Goal: Check status: Check status

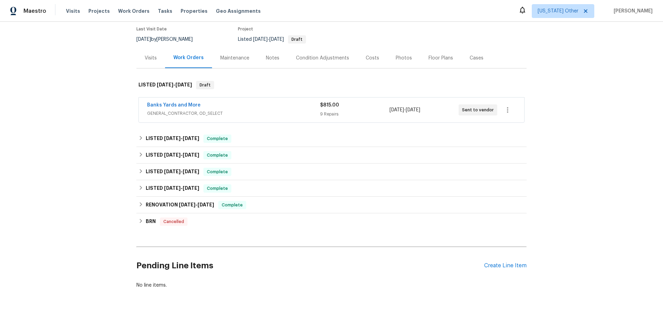
scroll to position [69, 0]
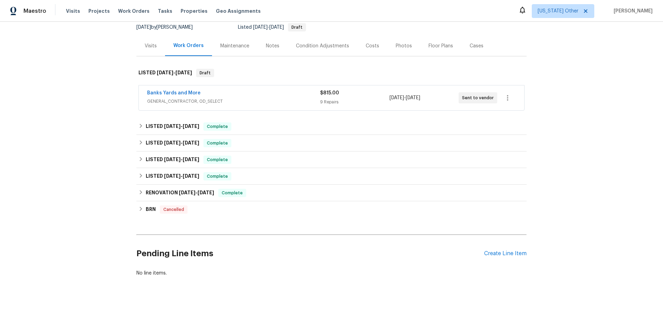
click at [227, 103] on span "GENERAL_CONTRACTOR, OD_SELECT" at bounding box center [233, 101] width 173 height 7
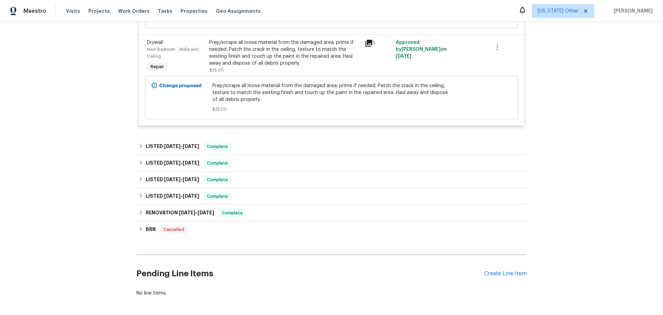
scroll to position [898, 0]
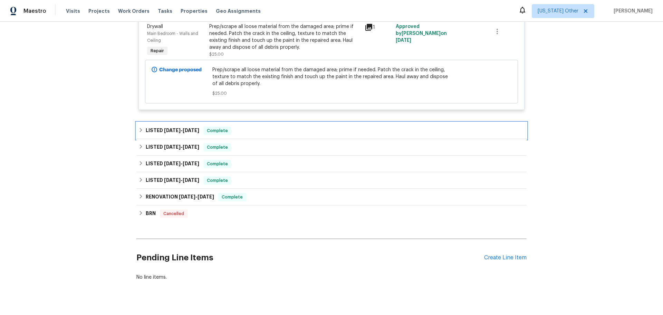
click at [146, 126] on h6 "LISTED [DATE] - [DATE]" at bounding box center [173, 130] width 54 height 8
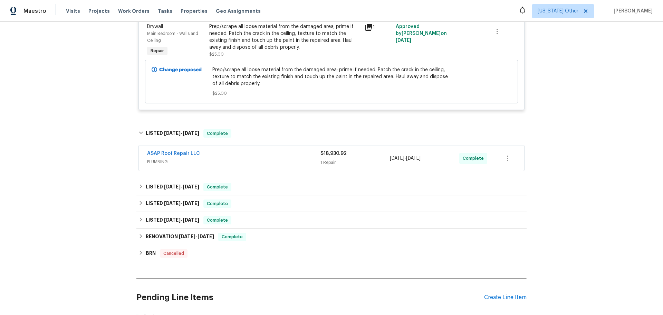
click at [371, 159] on div "1 Repair" at bounding box center [355, 162] width 69 height 7
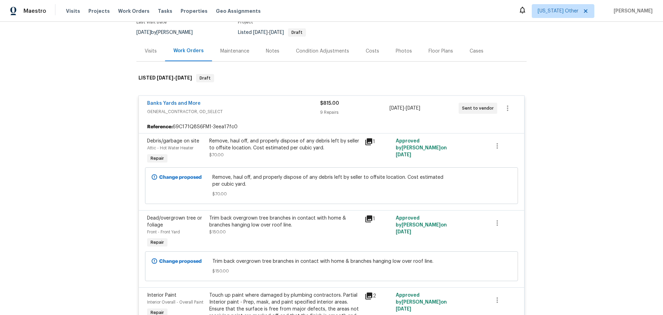
scroll to position [69, 0]
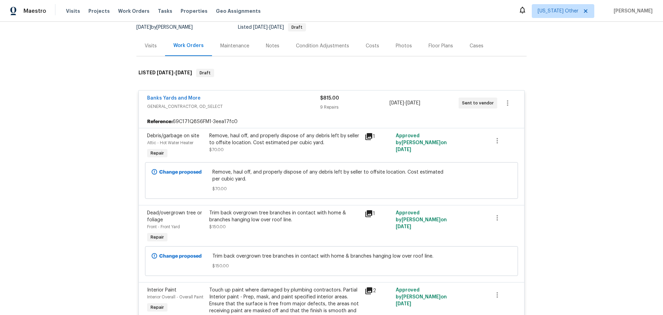
click at [411, 114] on div "Banks Yards and More GENERAL_CONTRACTOR, OD_SELECT $815.00 9 Repairs [DATE] - […" at bounding box center [332, 103] width 386 height 25
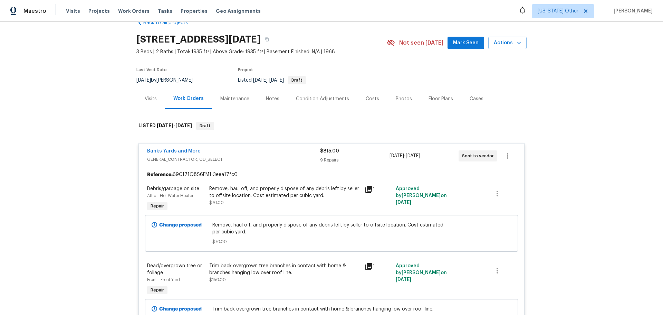
scroll to position [0, 0]
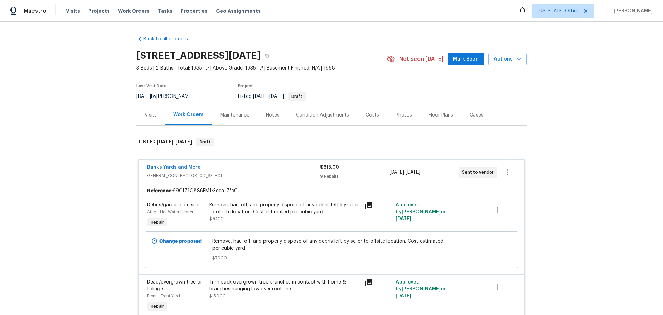
click at [231, 113] on div "Maintenance" at bounding box center [234, 115] width 29 height 7
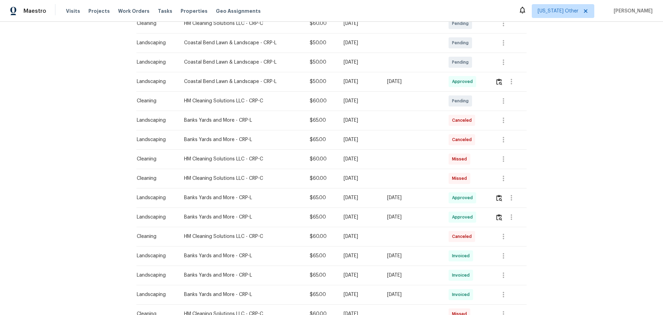
scroll to position [173, 0]
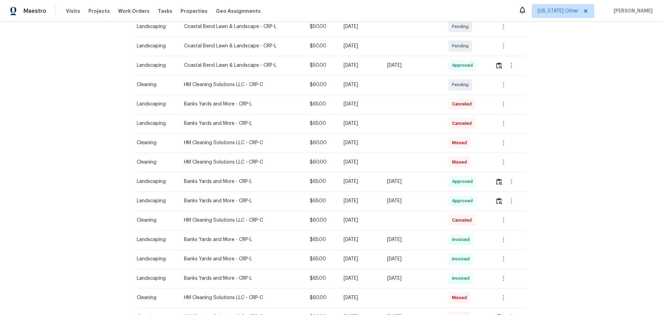
click at [232, 87] on div "HM Cleaning Solutions LLC - CRP-C" at bounding box center [241, 84] width 114 height 7
drag, startPoint x: 143, startPoint y: 84, endPoint x: 151, endPoint y: 80, distance: 8.2
click at [151, 81] on div "Cleaning" at bounding box center [155, 84] width 36 height 7
drag, startPoint x: 467, startPoint y: 82, endPoint x: 518, endPoint y: 80, distance: 51.1
click at [468, 82] on span "Pending" at bounding box center [461, 84] width 19 height 7
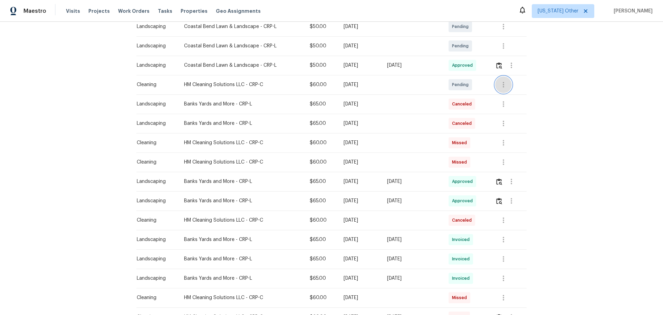
click at [505, 84] on icon "button" at bounding box center [504, 84] width 8 height 8
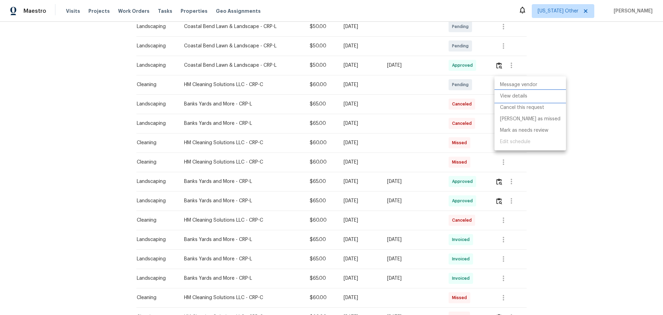
click at [520, 94] on li "View details" at bounding box center [531, 96] width 72 height 11
drag, startPoint x: 619, startPoint y: 73, endPoint x: 610, endPoint y: 77, distance: 10.5
click at [619, 73] on div at bounding box center [331, 157] width 663 height 315
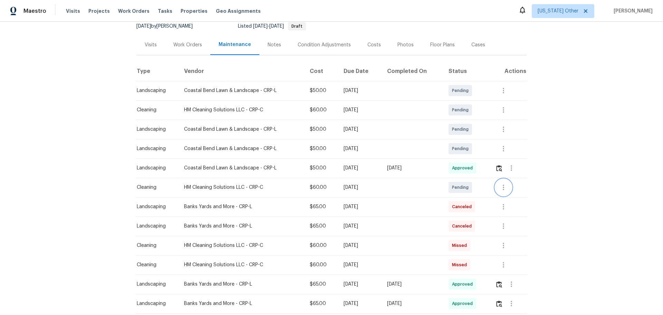
scroll to position [69, 0]
click at [503, 109] on icon "button" at bounding box center [503, 111] width 1 height 6
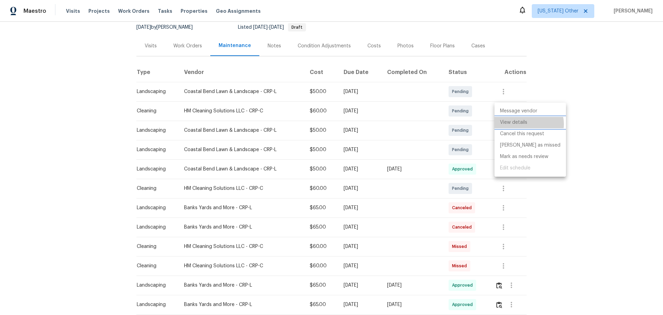
click at [529, 124] on li "View details" at bounding box center [531, 122] width 72 height 11
click at [356, 172] on div at bounding box center [331, 157] width 663 height 315
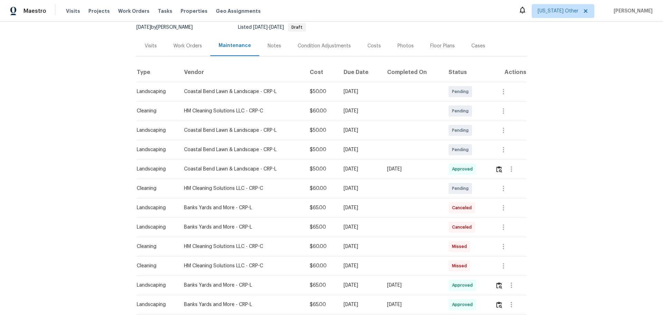
scroll to position [104, 0]
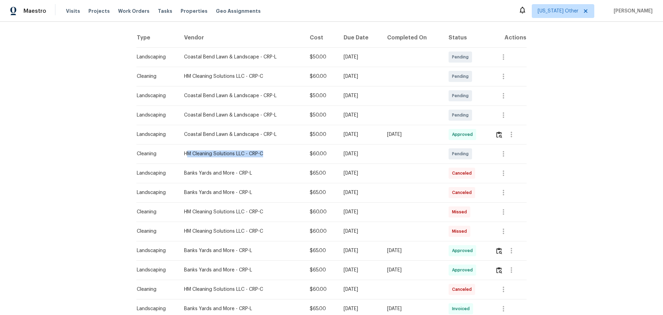
drag, startPoint x: 182, startPoint y: 153, endPoint x: 282, endPoint y: 157, distance: 99.6
click at [282, 157] on div "HM Cleaning Solutions LLC - CRP-C" at bounding box center [241, 153] width 114 height 7
click at [266, 152] on div "HM Cleaning Solutions LLC - CRP-C" at bounding box center [241, 153] width 114 height 7
